Goal: Task Accomplishment & Management: Manage account settings

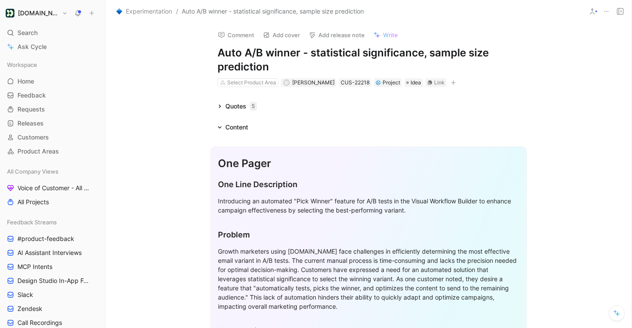
scroll to position [324, 0]
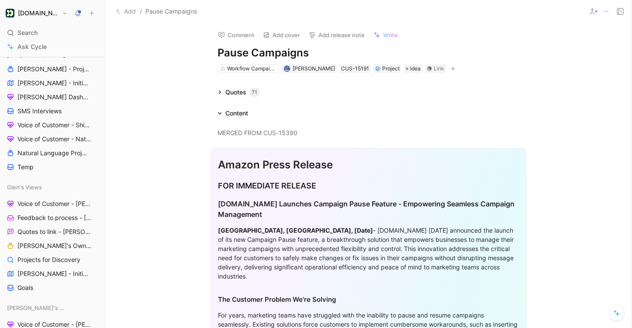
scroll to position [589, 0]
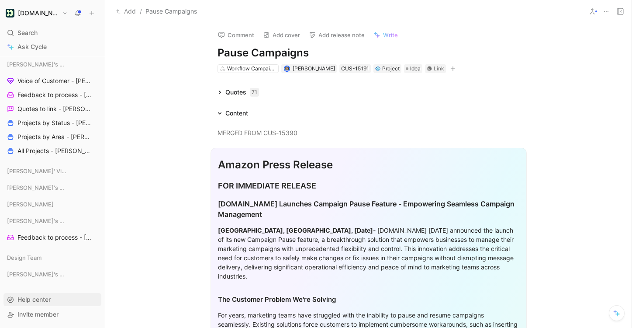
click at [44, 300] on span "Help center" at bounding box center [33, 298] width 33 height 7
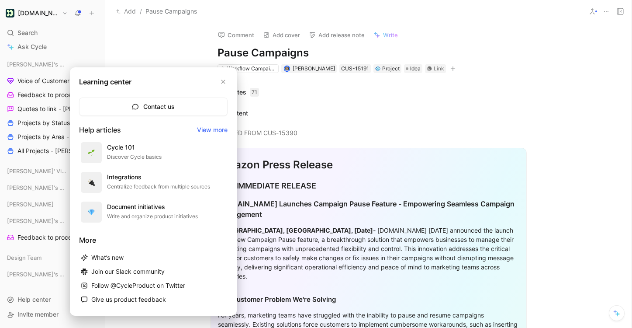
click at [44, 301] on div at bounding box center [316, 164] width 632 height 328
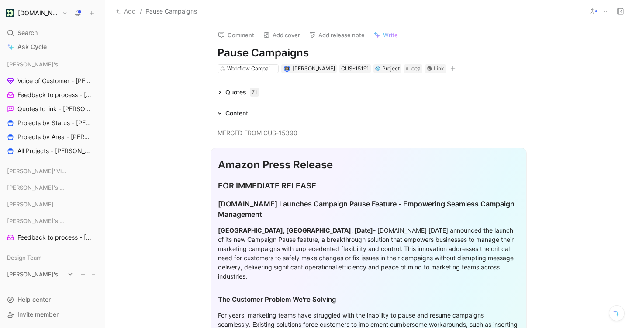
click at [41, 276] on span "[PERSON_NAME]'s Views" at bounding box center [36, 273] width 58 height 9
click at [51, 290] on span "Data Experiences" at bounding box center [42, 290] width 50 height 9
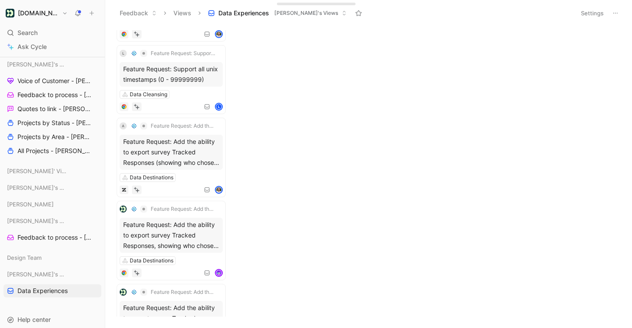
scroll to position [609, 0]
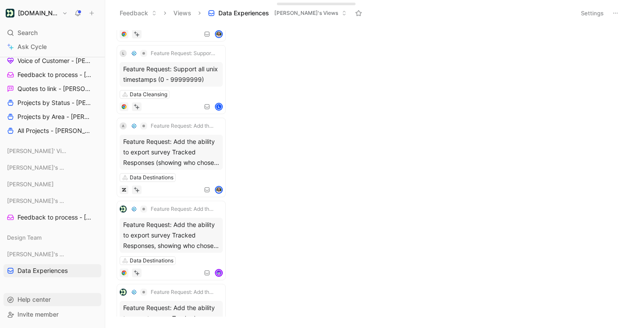
click at [49, 300] on span "Help center" at bounding box center [33, 298] width 33 height 7
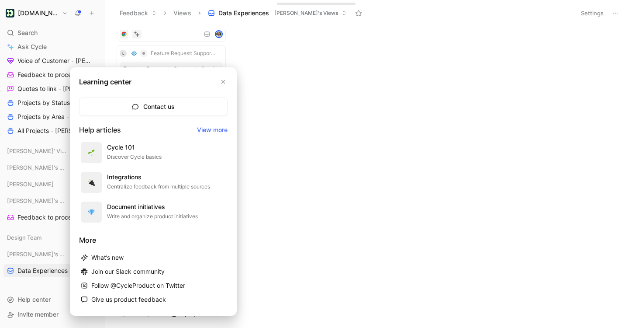
click at [207, 129] on link "View more" at bounding box center [212, 129] width 31 height 10
click at [273, 138] on div at bounding box center [316, 164] width 632 height 328
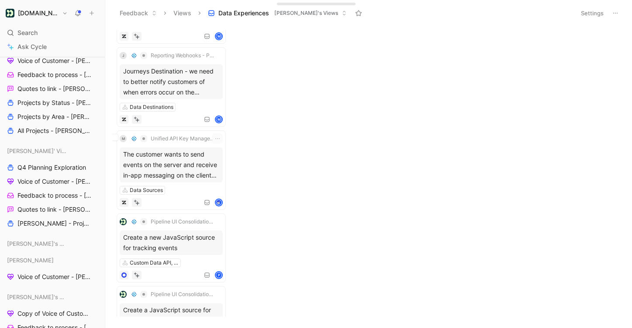
scroll to position [0, 0]
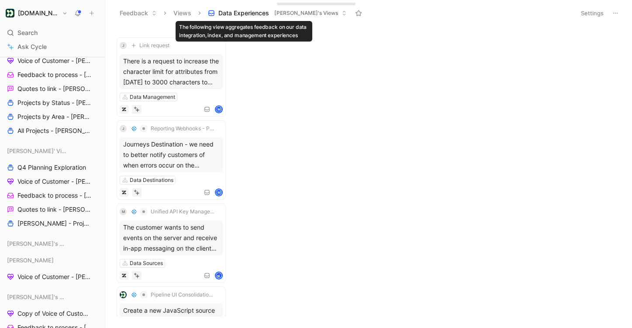
click at [228, 14] on span "Data Experiences" at bounding box center [243, 13] width 51 height 9
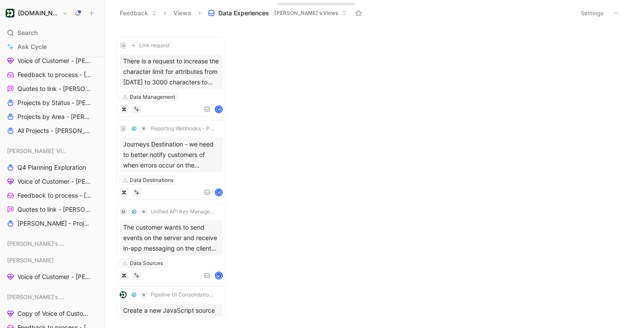
click at [600, 12] on button "Settings" at bounding box center [592, 13] width 31 height 12
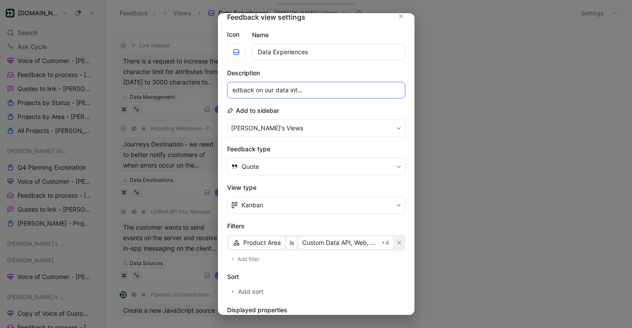
scroll to position [0, 127]
drag, startPoint x: 346, startPoint y: 88, endPoint x: 399, endPoint y: 91, distance: 52.9
click at [400, 91] on input "The following view aggregates feedback on our data integration, index, and mana…" at bounding box center [316, 90] width 178 height 17
click at [356, 94] on input "The following view aggregates feedback on our data integration, index, and mana…" at bounding box center [316, 90] width 178 height 17
drag, startPoint x: 354, startPoint y: 92, endPoint x: 400, endPoint y: 94, distance: 45.5
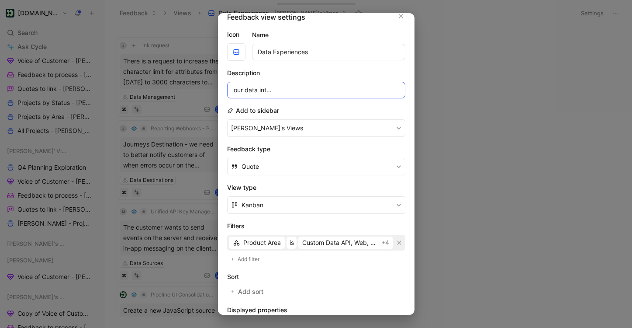
click at [400, 94] on input "The following view aggregates feedback on our data integration, index, and mana…" at bounding box center [316, 90] width 178 height 17
click at [362, 86] on input "The following view aggregates feedback on our data integration, index, and mana…" at bounding box center [316, 90] width 178 height 17
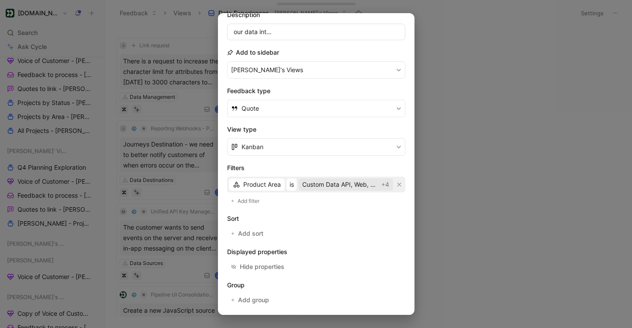
scroll to position [0, 0]
click at [347, 187] on span "Custom Data API, Web, and Server integrations" at bounding box center [339, 184] width 74 height 10
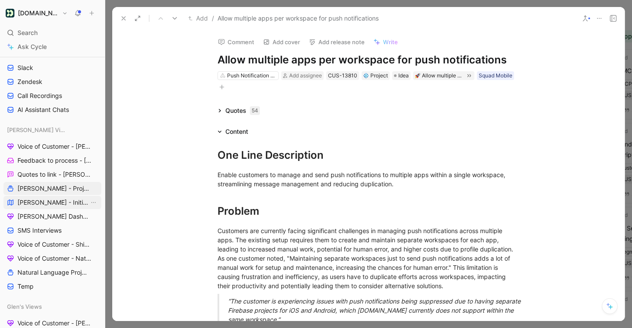
scroll to position [221, 0]
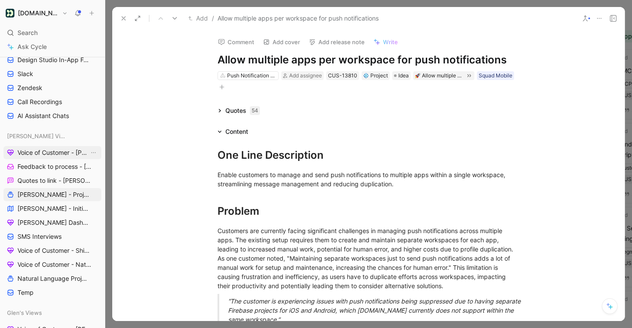
click at [36, 156] on span "Voice of Customer - [PERSON_NAME]" at bounding box center [53, 152] width 72 height 9
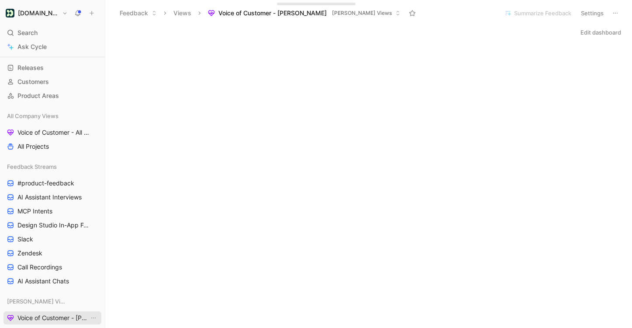
scroll to position [51, 0]
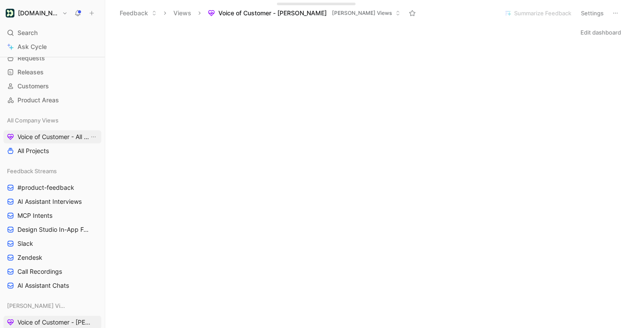
click at [55, 138] on span "Voice of Customer - All Areas" at bounding box center [53, 136] width 72 height 9
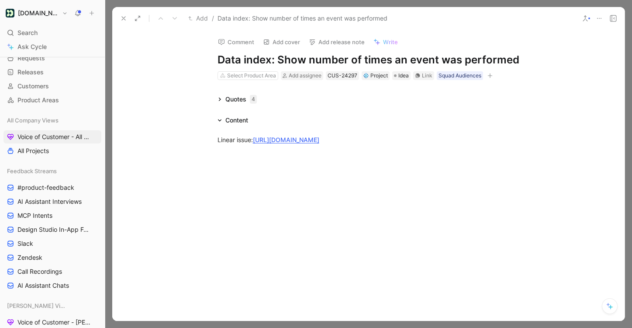
click at [124, 21] on icon at bounding box center [123, 18] width 7 height 7
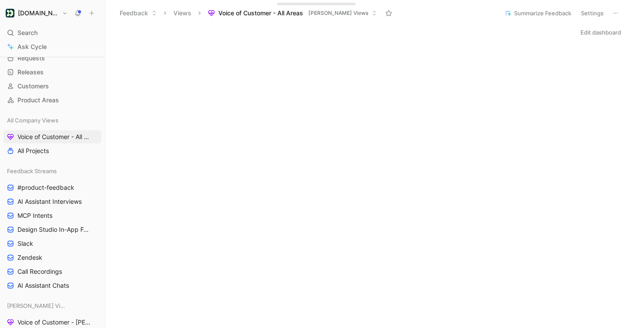
click at [594, 36] on button "Edit dashboard" at bounding box center [600, 32] width 48 height 12
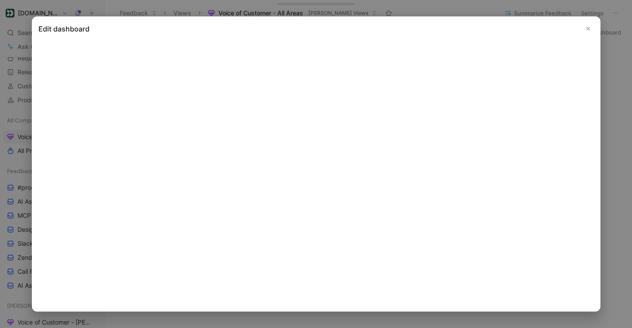
click at [442, 26] on h2 "Edit dashboard" at bounding box center [315, 29] width 555 height 10
click at [593, 27] on button "Close" at bounding box center [588, 29] width 10 height 10
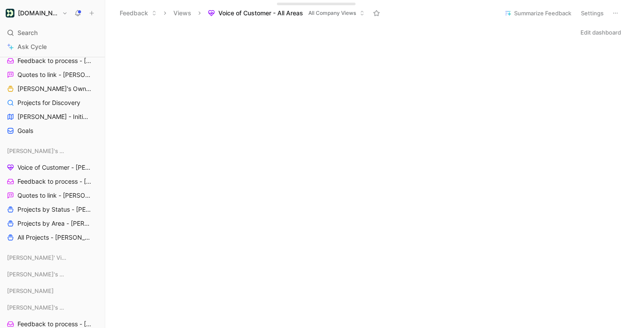
scroll to position [547, 0]
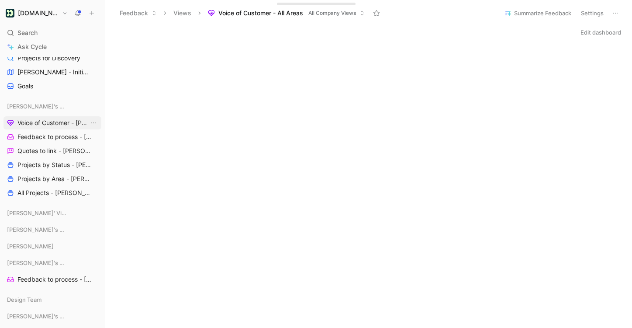
click at [51, 119] on span "Voice of Customer - [PERSON_NAME]" at bounding box center [53, 122] width 72 height 9
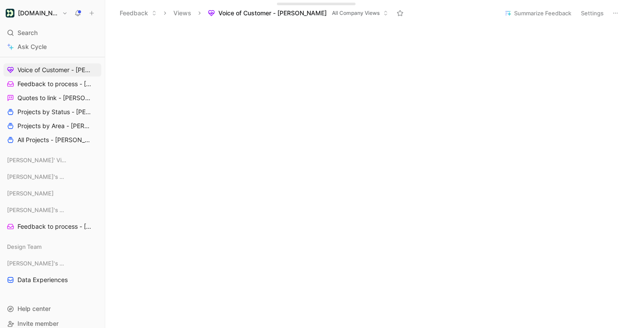
scroll to position [601, 0]
click at [83, 264] on icon "button" at bounding box center [82, 261] width 5 height 5
click at [76, 186] on div at bounding box center [316, 164] width 632 height 328
click at [82, 211] on button "button" at bounding box center [83, 208] width 9 height 9
click at [155, 241] on span "Create view" at bounding box center [170, 238] width 34 height 8
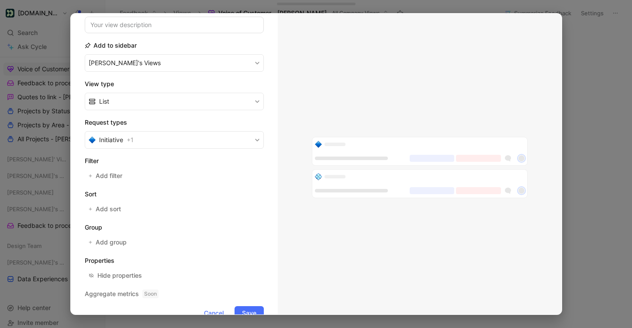
scroll to position [104, 0]
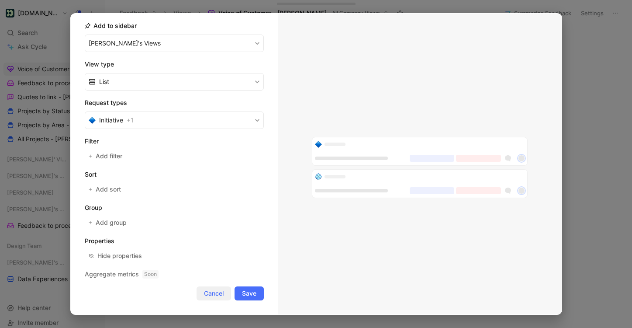
click at [208, 292] on span "Cancel" at bounding box center [214, 293] width 20 height 10
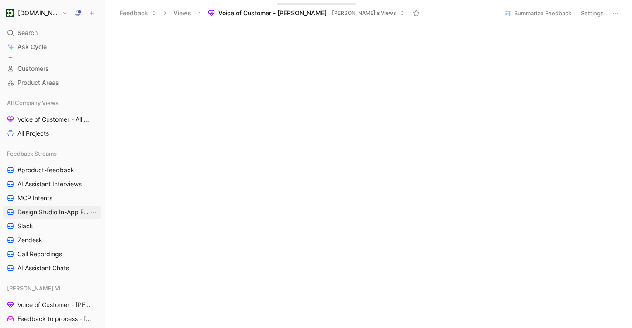
scroll to position [67, 0]
click at [47, 118] on span "Voice of Customer - All Areas" at bounding box center [53, 120] width 72 height 9
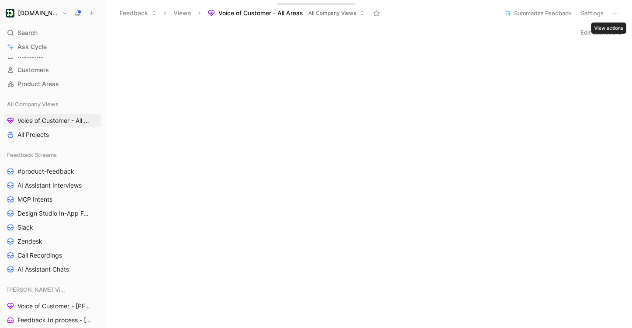
click at [614, 14] on icon at bounding box center [615, 13] width 7 height 7
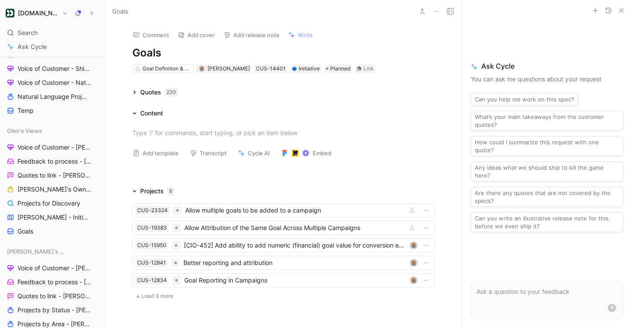
scroll to position [427, 0]
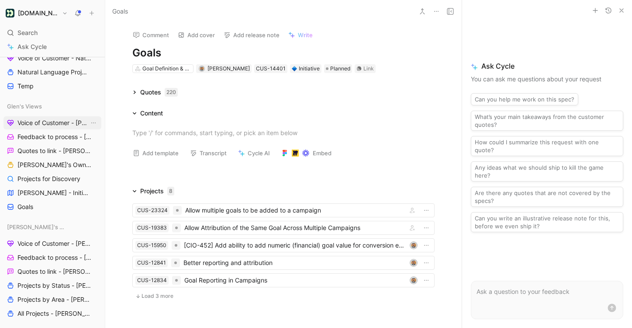
click at [47, 119] on span "Voice of Customer - [PERSON_NAME]" at bounding box center [53, 122] width 72 height 9
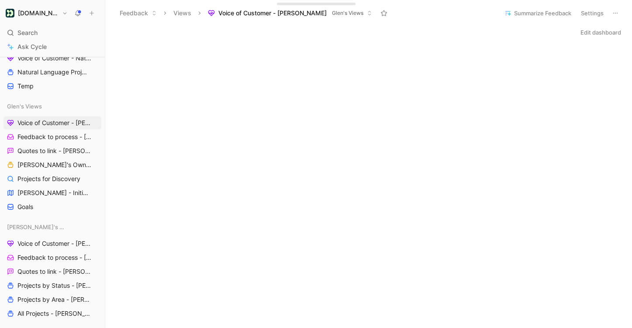
click at [610, 32] on button "Edit dashboard" at bounding box center [600, 32] width 48 height 12
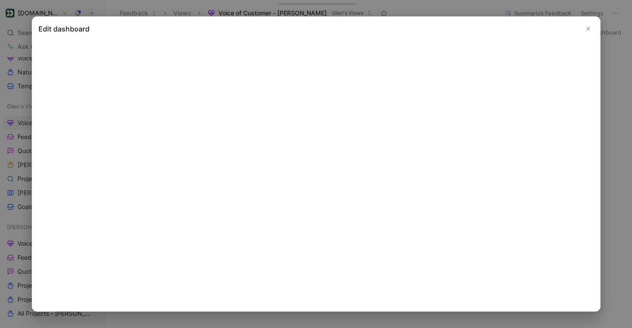
click at [590, 24] on button "Close" at bounding box center [588, 29] width 10 height 10
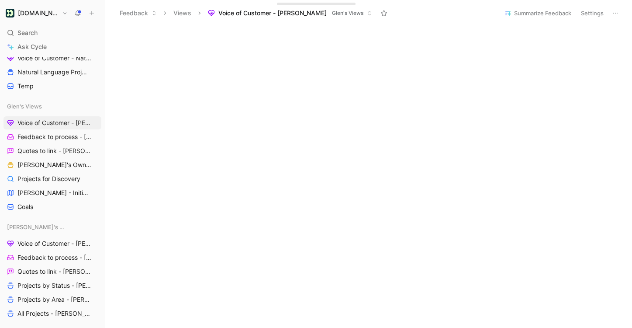
scroll to position [199, 0]
click at [37, 244] on span "Voice of Customer - [PERSON_NAME]" at bounding box center [53, 243] width 72 height 9
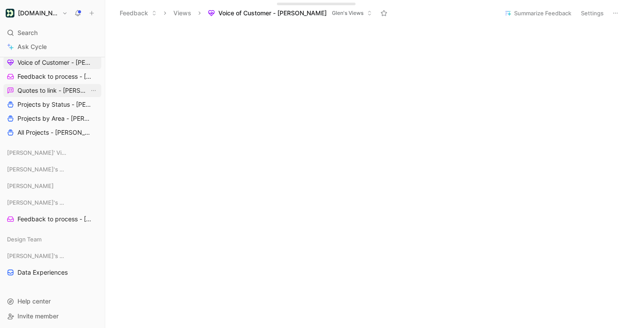
scroll to position [609, 0]
click at [20, 150] on span "[PERSON_NAME]' Views" at bounding box center [36, 150] width 58 height 9
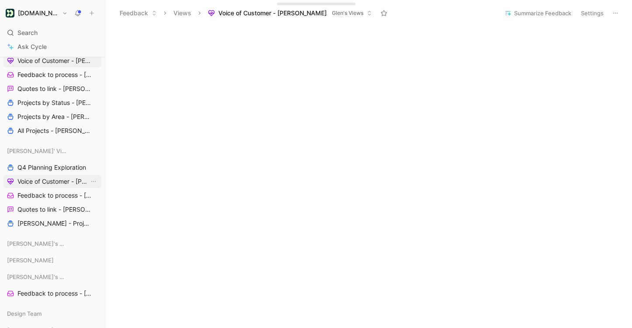
click at [40, 177] on span "Voice of Customer - [PERSON_NAME]" at bounding box center [53, 181] width 72 height 9
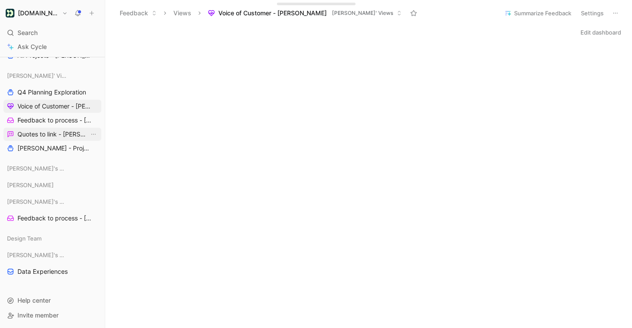
scroll to position [684, 0]
click at [56, 185] on icon at bounding box center [59, 185] width 6 height 6
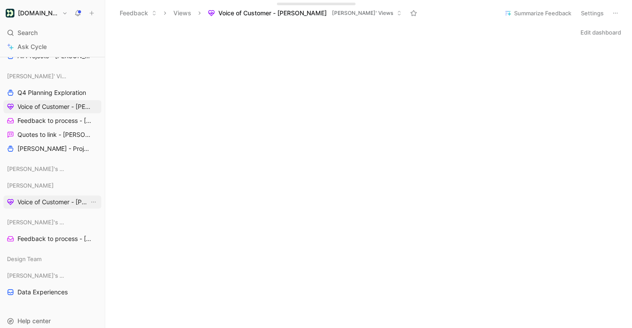
click at [36, 203] on span "Voice of Customer - [PERSON_NAME]" at bounding box center [53, 201] width 72 height 9
click at [52, 292] on span "Data Experiences" at bounding box center [42, 291] width 50 height 9
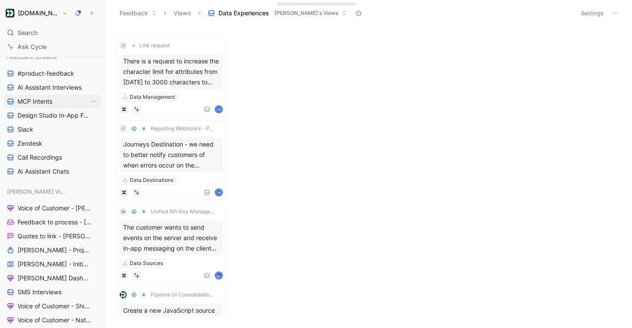
scroll to position [168, 0]
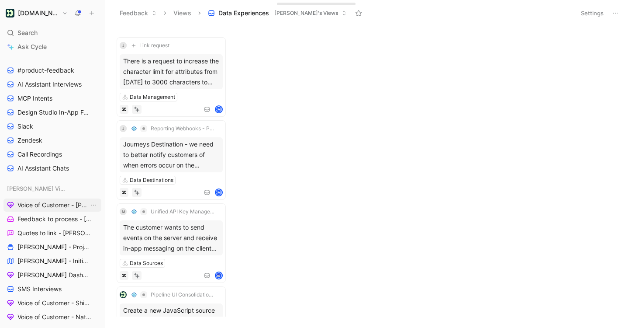
click at [60, 207] on span "Voice of Customer - [PERSON_NAME]" at bounding box center [53, 204] width 72 height 9
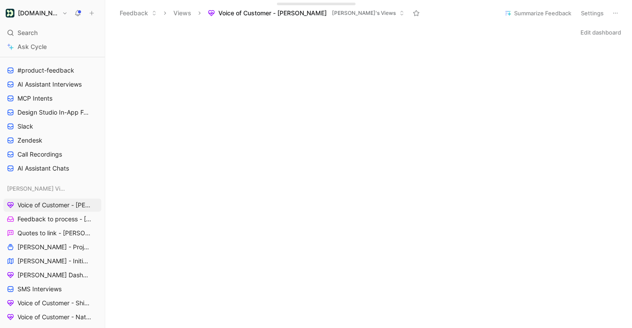
scroll to position [1, 0]
click at [342, 17] on button "Voice of Customer - [PERSON_NAME]'s Views" at bounding box center [306, 13] width 204 height 13
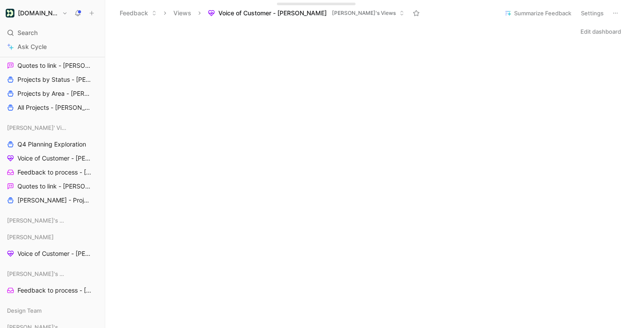
scroll to position [705, 0]
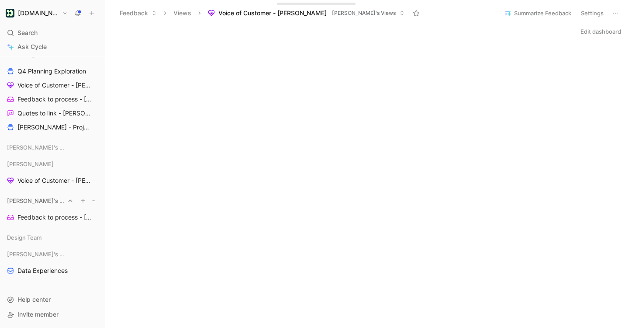
click at [85, 200] on icon "button" at bounding box center [82, 200] width 5 height 5
click at [145, 232] on icon at bounding box center [146, 229] width 7 height 7
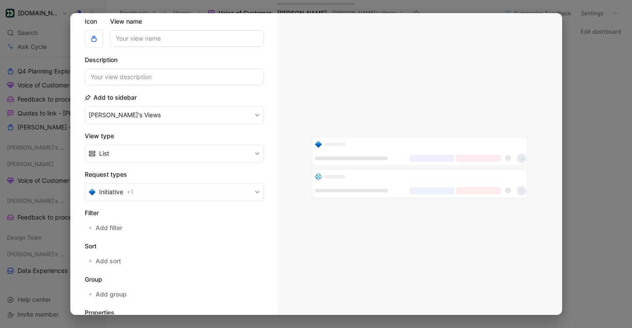
scroll to position [34, 0]
click at [167, 74] on input at bounding box center [174, 75] width 179 height 17
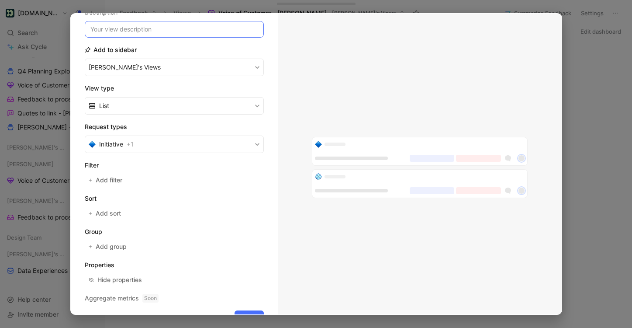
scroll to position [104, 0]
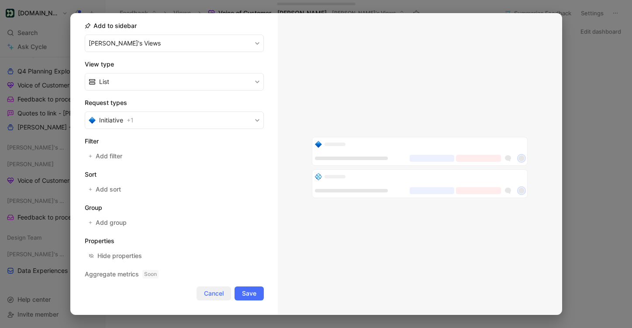
click at [214, 293] on span "Cancel" at bounding box center [214, 293] width 20 height 10
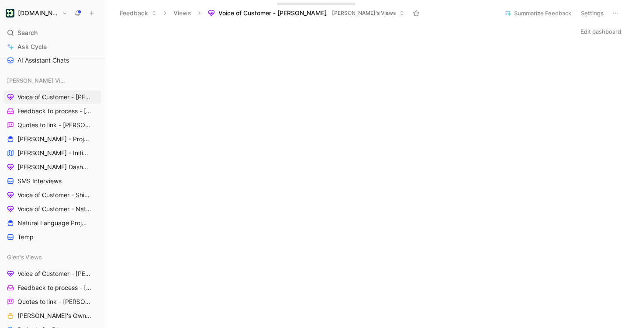
scroll to position [193, 0]
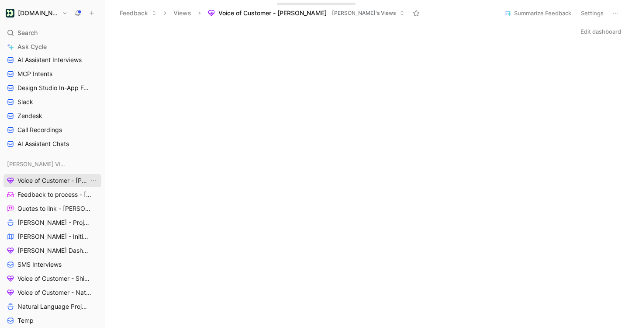
click at [71, 181] on span "Voice of Customer - [PERSON_NAME]" at bounding box center [53, 180] width 72 height 9
click at [91, 181] on icon "View actions" at bounding box center [93, 180] width 7 height 7
click at [93, 179] on icon "View actions" at bounding box center [93, 180] width 7 height 7
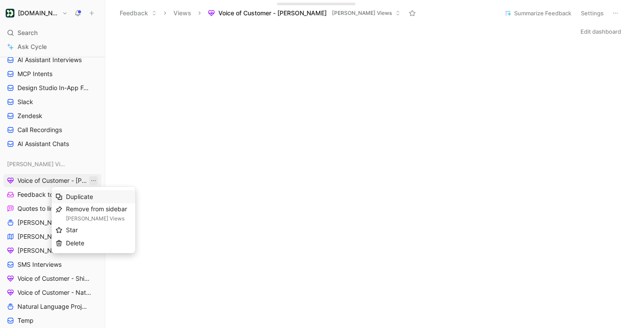
click at [104, 194] on div "Duplicate" at bounding box center [99, 196] width 66 height 10
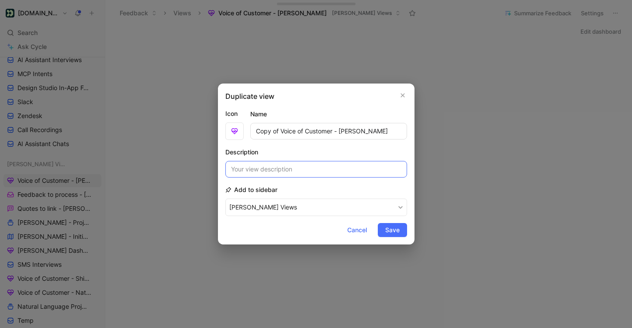
click at [276, 166] on input at bounding box center [316, 169] width 182 height 17
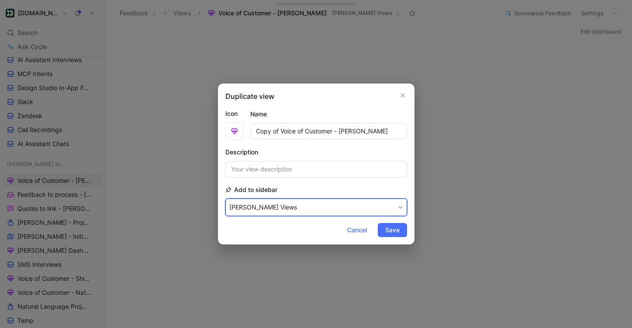
click at [266, 209] on button "[PERSON_NAME] Views" at bounding box center [316, 206] width 182 height 17
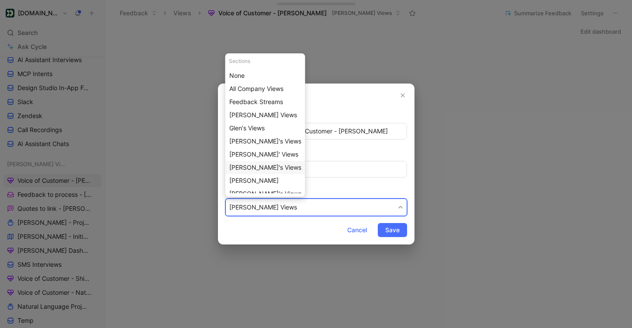
scroll to position [33, 0]
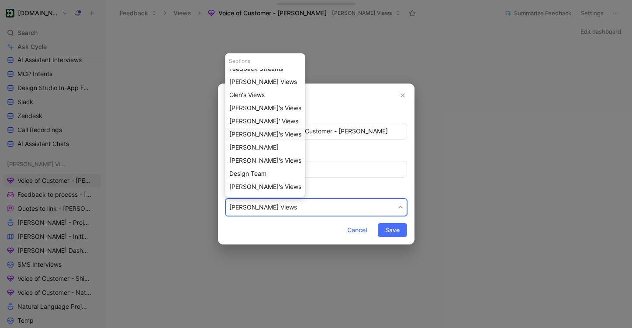
click at [269, 162] on div "[PERSON_NAME]'s Views" at bounding box center [265, 160] width 72 height 10
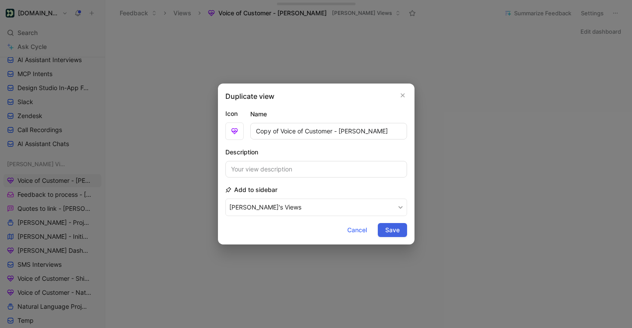
click at [390, 234] on span "Save" at bounding box center [392, 229] width 14 height 10
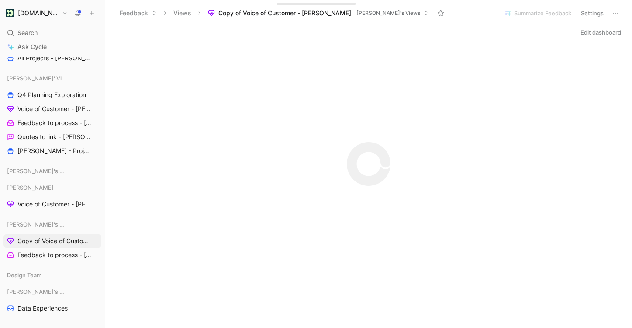
scroll to position [719, 0]
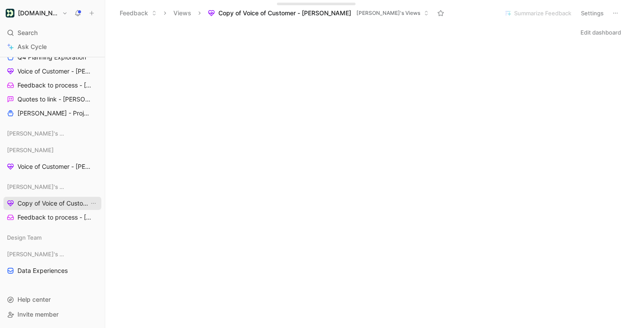
click at [55, 206] on span "Copy of Voice of Customer - [PERSON_NAME]" at bounding box center [53, 203] width 72 height 9
click at [616, 11] on icon at bounding box center [615, 13] width 7 height 7
click at [612, 35] on button "Edit dashboard" at bounding box center [600, 32] width 48 height 12
